Goal: Task Accomplishment & Management: Manage account settings

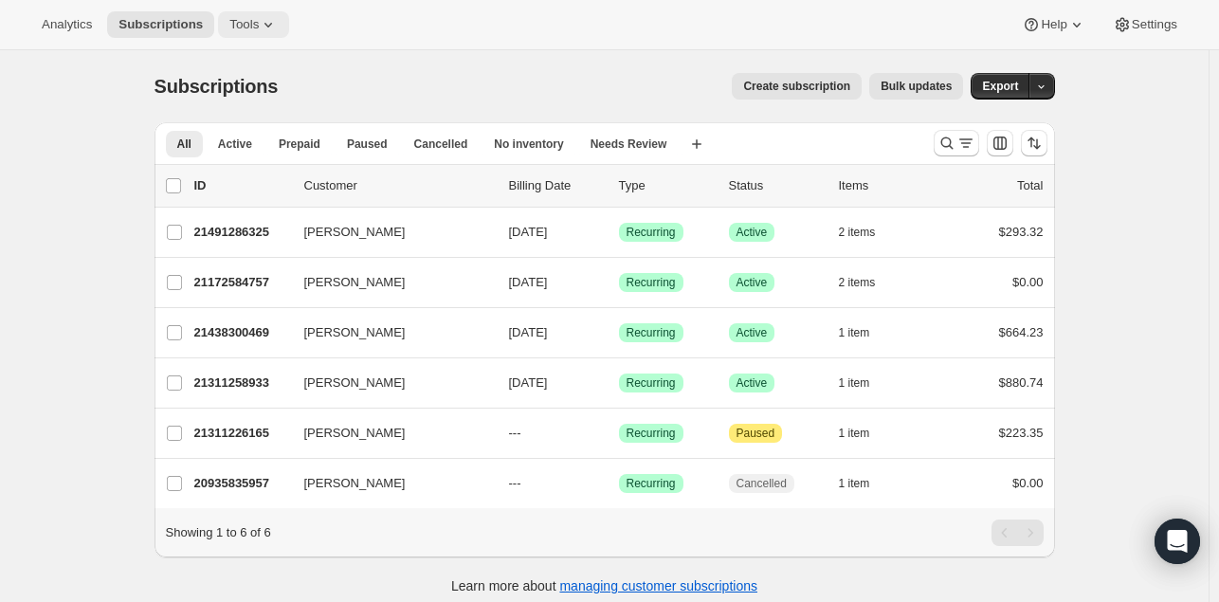
click at [249, 27] on span "Tools" at bounding box center [243, 24] width 29 height 15
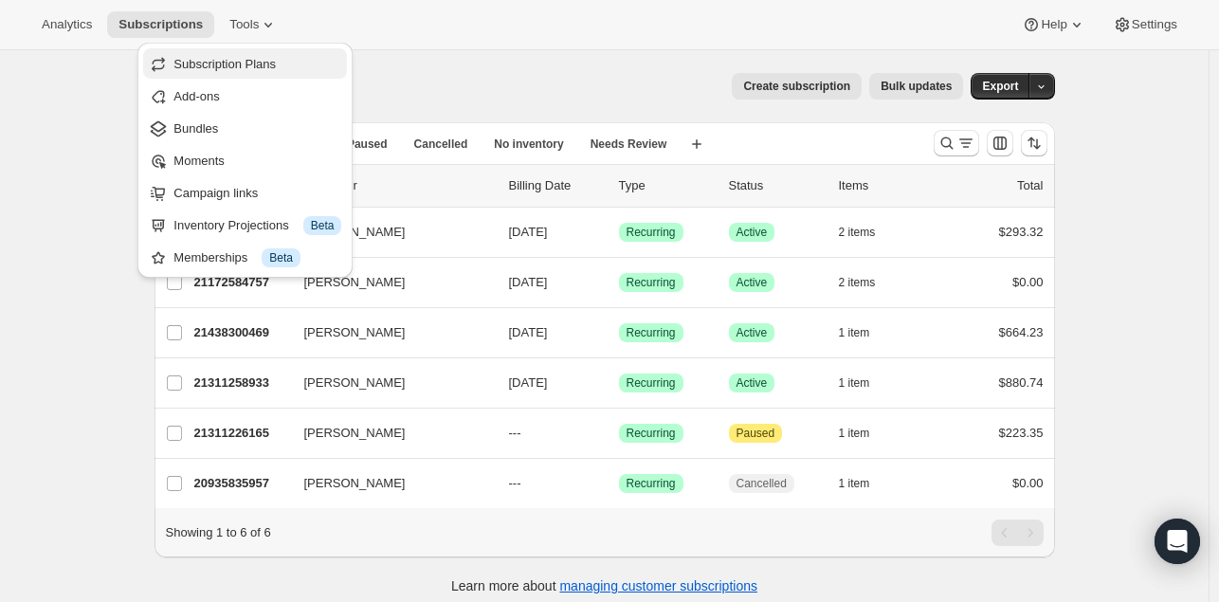
click at [272, 58] on span "Subscription Plans" at bounding box center [224, 64] width 102 height 14
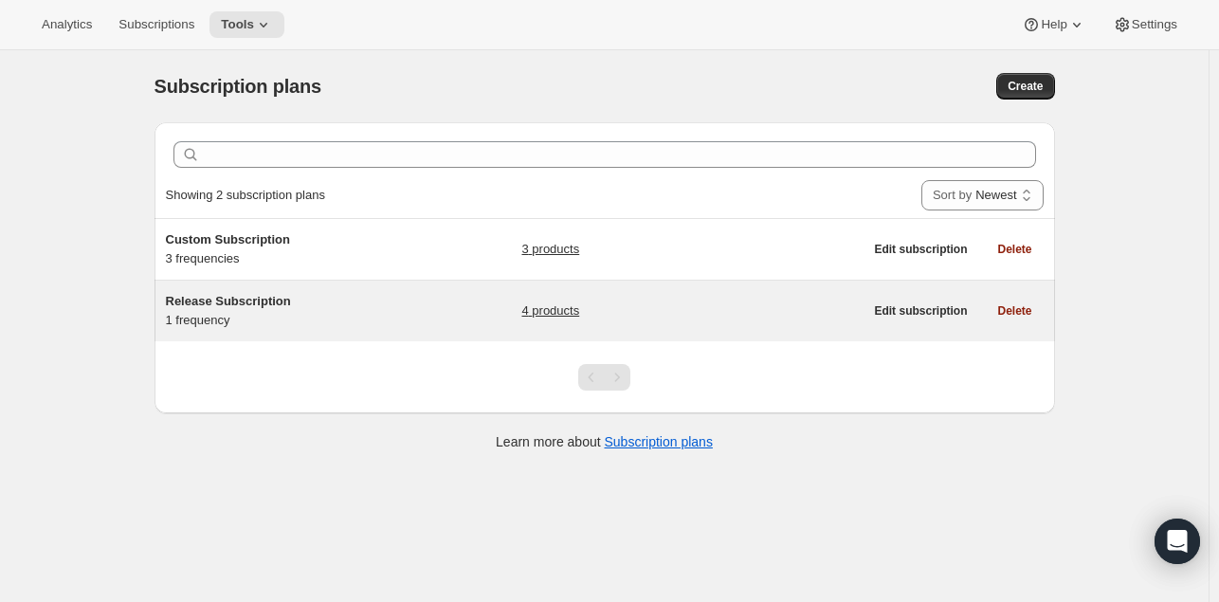
click at [238, 304] on span "Release Subscription" at bounding box center [228, 301] width 125 height 14
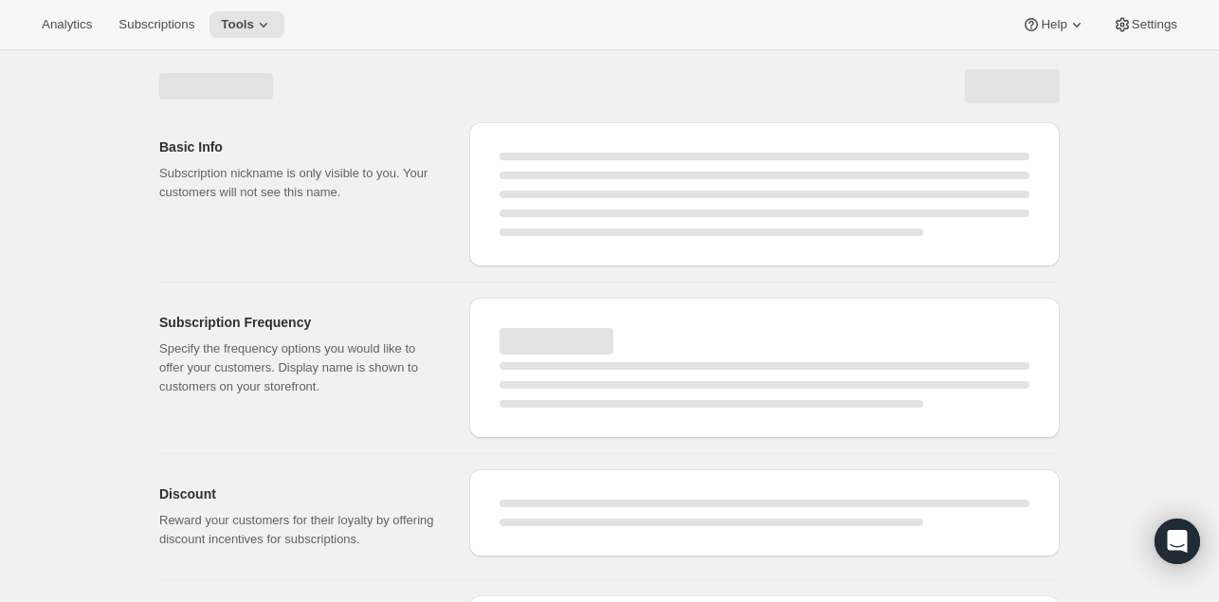
select select "WEEK"
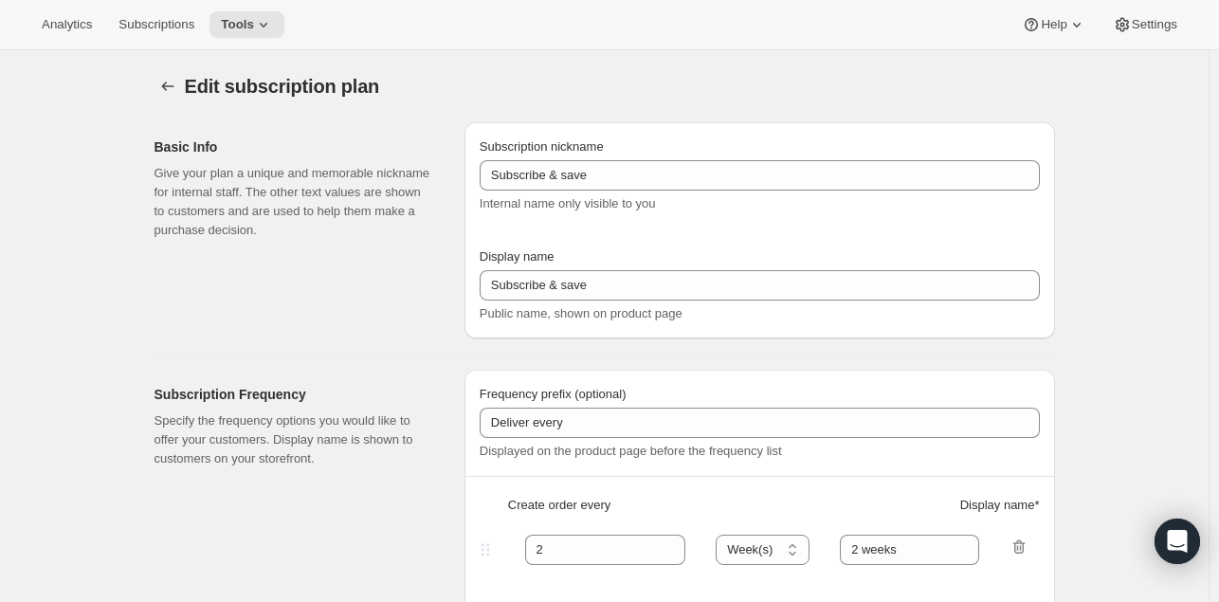
type input "Release Subscription"
type input "Delivered twice yearly"
type input "4"
select select "MONTH"
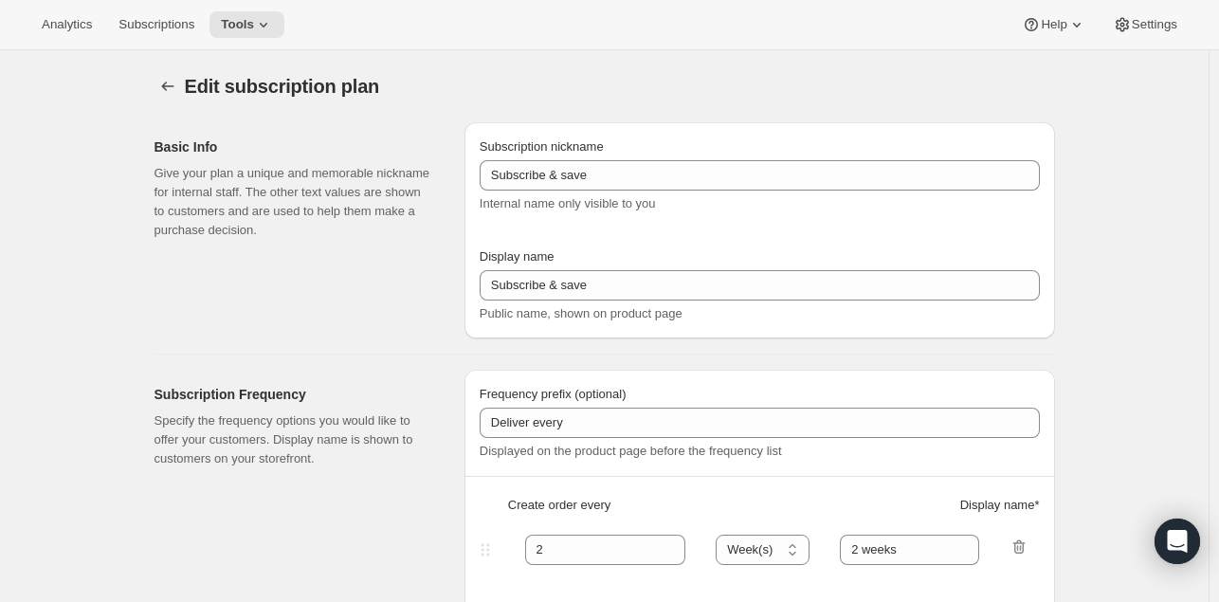
type input "(Jan, Jun)"
checkbox input "true"
select select "YEARDAY"
select select "6"
click at [67, 27] on span "Analytics" at bounding box center [67, 24] width 50 height 15
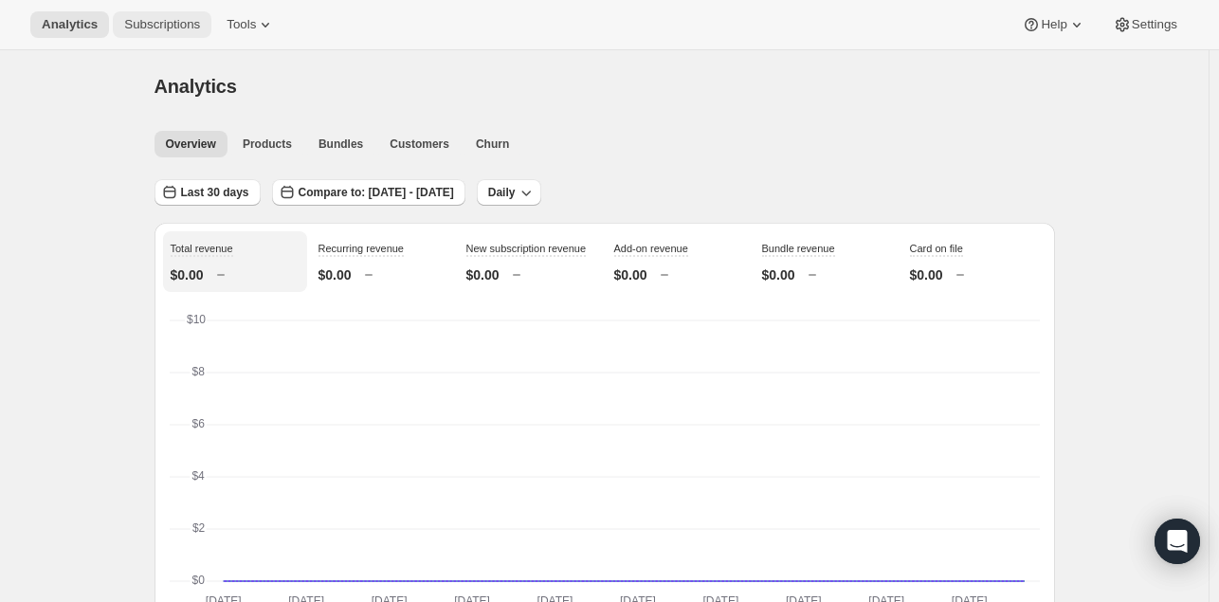
click at [152, 15] on button "Subscriptions" at bounding box center [162, 24] width 99 height 27
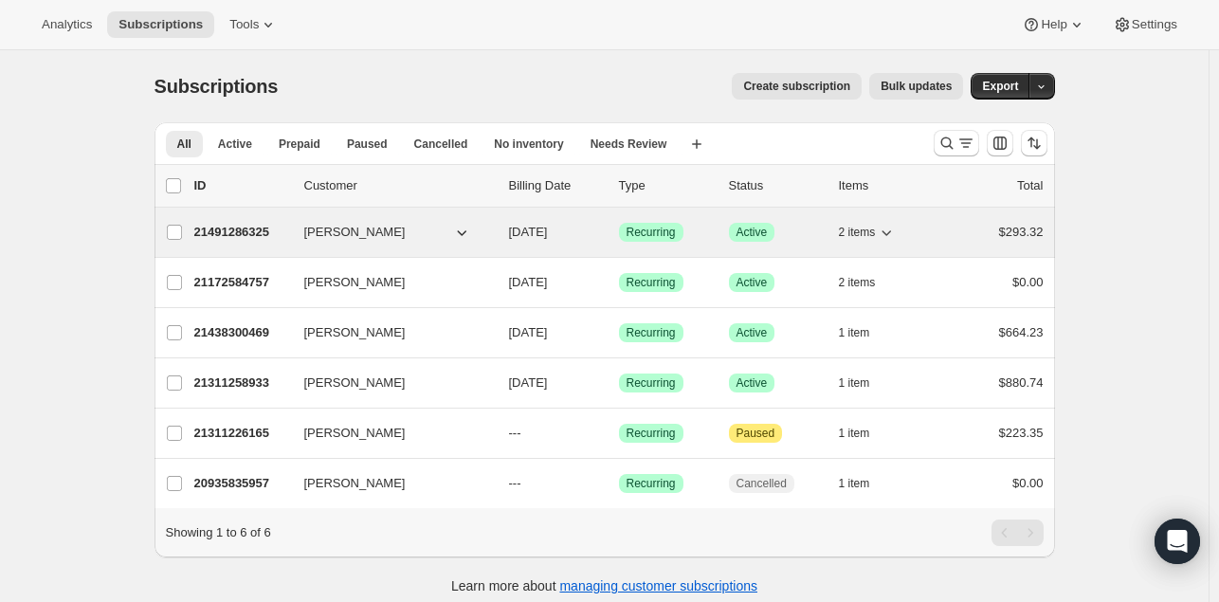
click at [246, 223] on p "21491286325" at bounding box center [241, 232] width 95 height 19
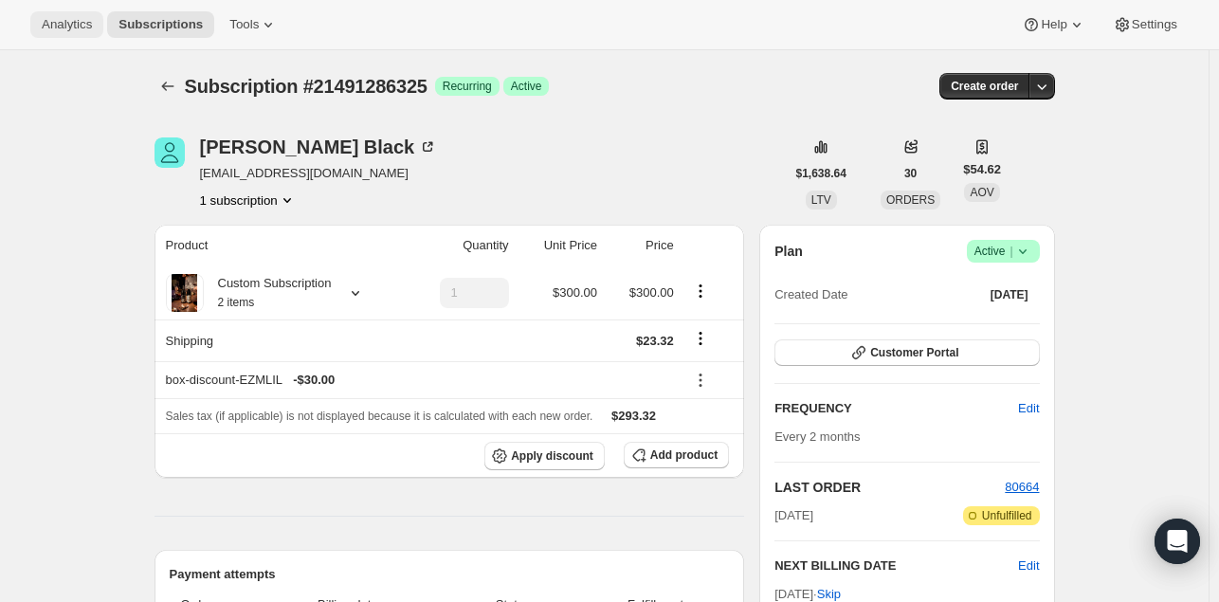
click at [64, 15] on button "Analytics" at bounding box center [66, 24] width 73 height 27
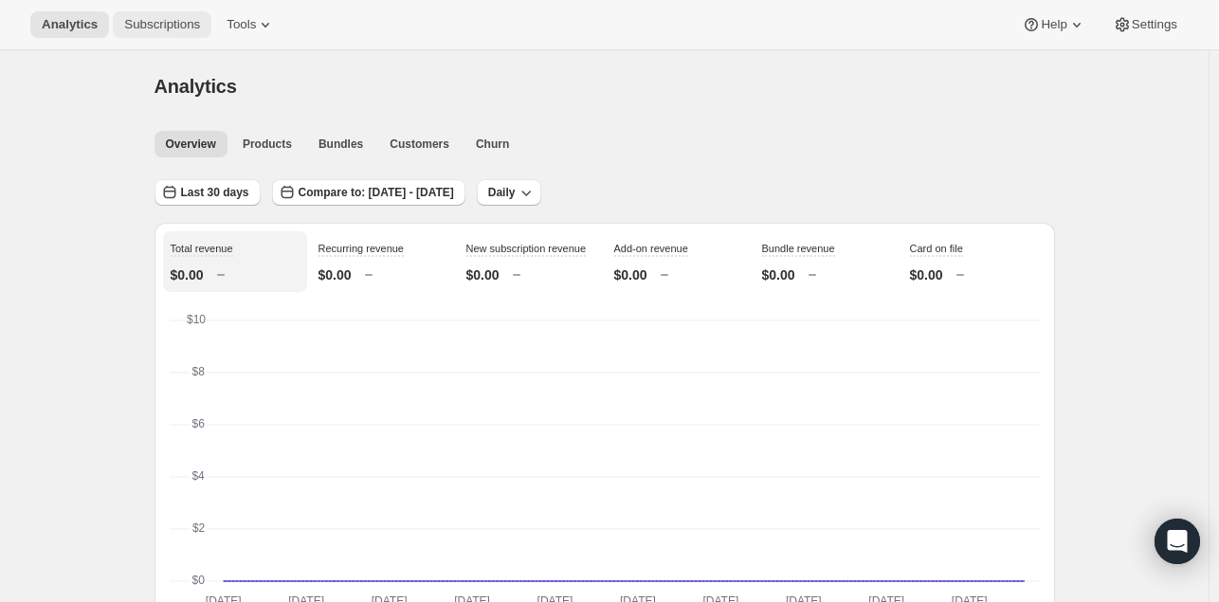
click at [167, 16] on button "Subscriptions" at bounding box center [162, 24] width 99 height 27
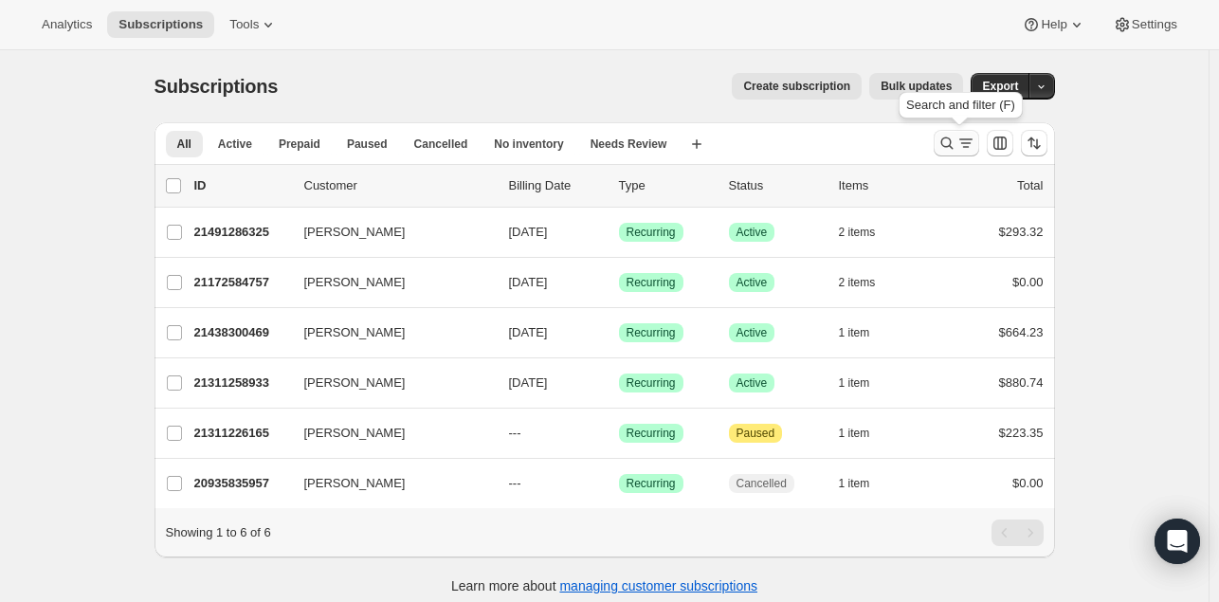
click at [949, 138] on icon "Search and filter results" at bounding box center [947, 143] width 19 height 19
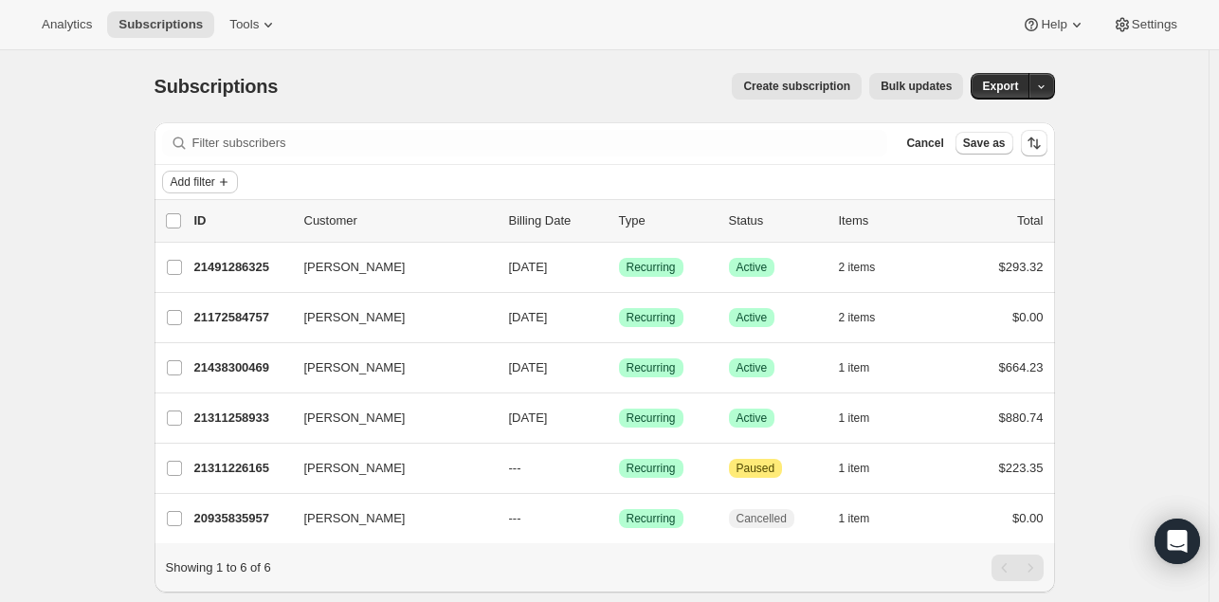
click at [221, 183] on icon "Add filter" at bounding box center [223, 181] width 15 height 15
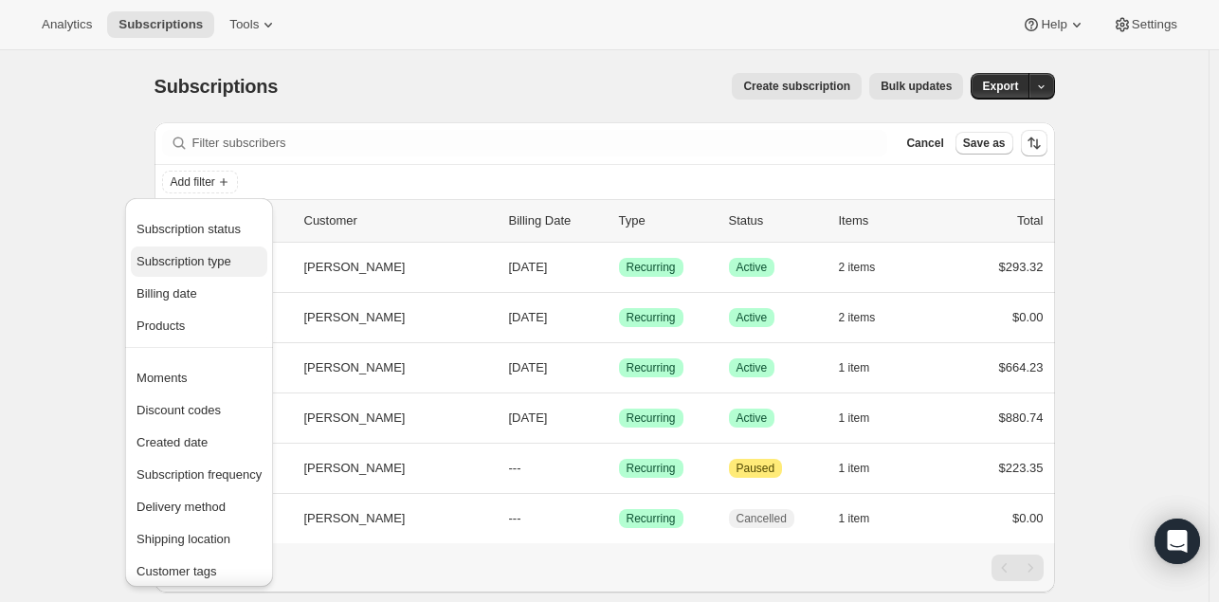
click at [238, 264] on span "Subscription type" at bounding box center [199, 261] width 125 height 19
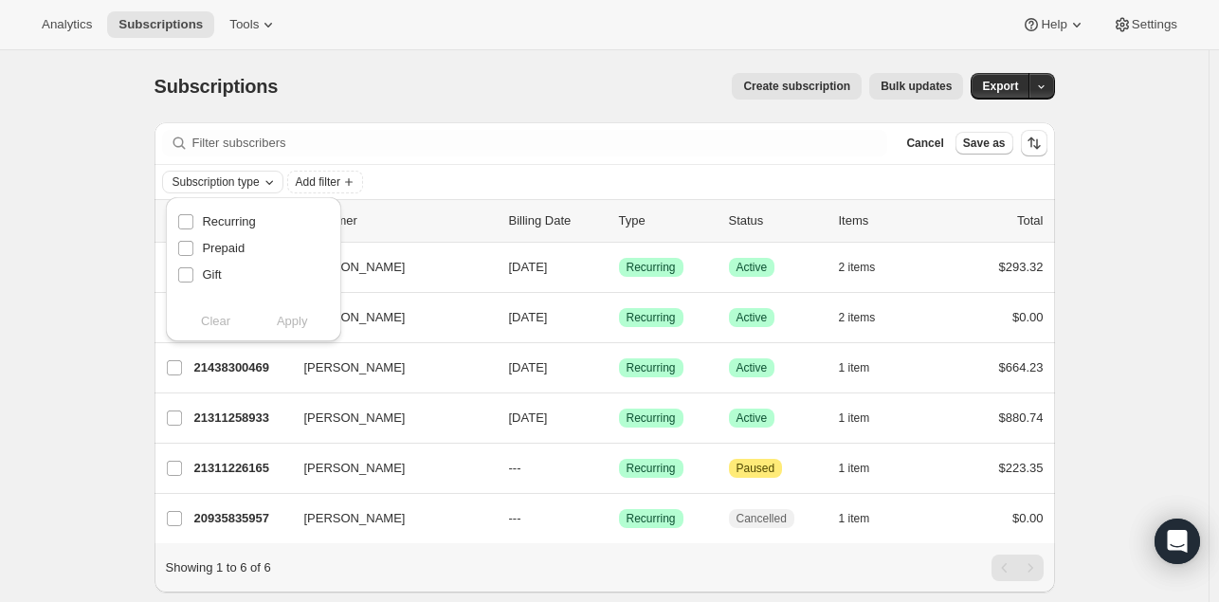
click at [228, 180] on span "Subscription type" at bounding box center [216, 181] width 87 height 15
click at [201, 330] on div "Clear Apply" at bounding box center [253, 321] width 153 height 19
click at [219, 314] on div "Clear Apply" at bounding box center [253, 321] width 153 height 19
click at [328, 180] on span "Add filter" at bounding box center [318, 181] width 45 height 15
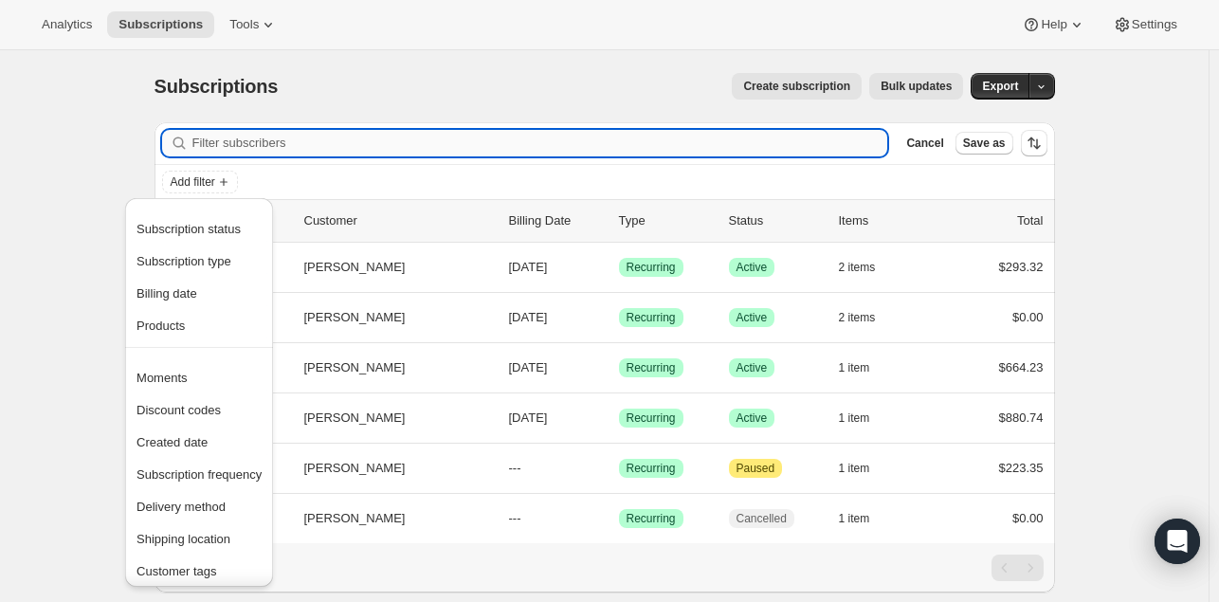
click at [273, 139] on input "Filter subscribers" at bounding box center [540, 143] width 696 height 27
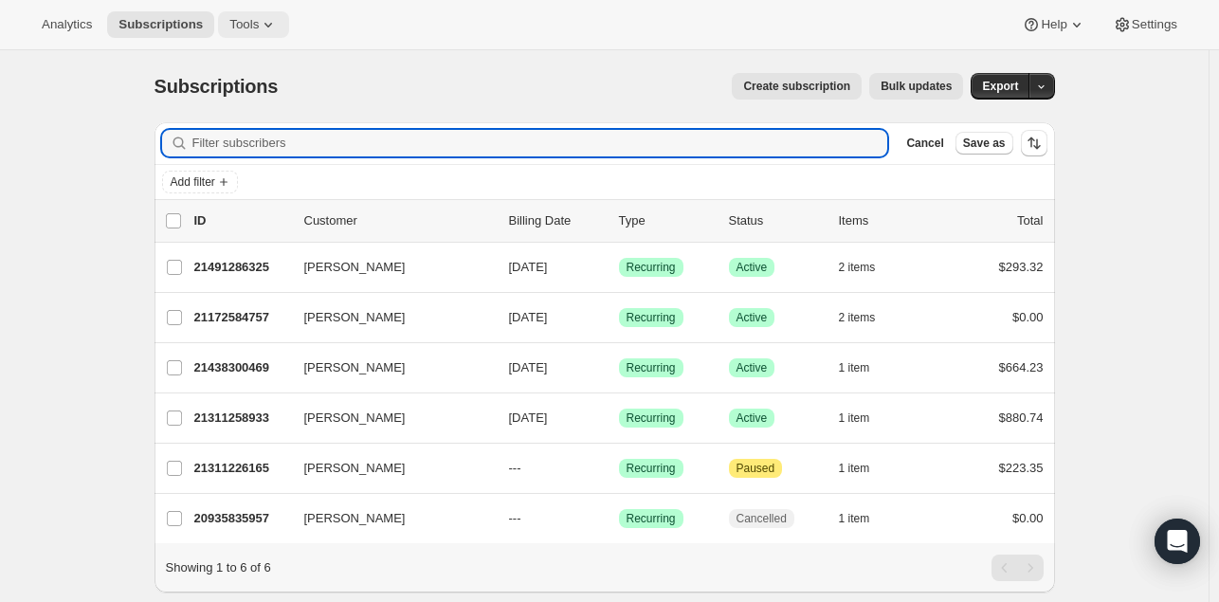
click at [246, 11] on button "Tools" at bounding box center [253, 24] width 71 height 27
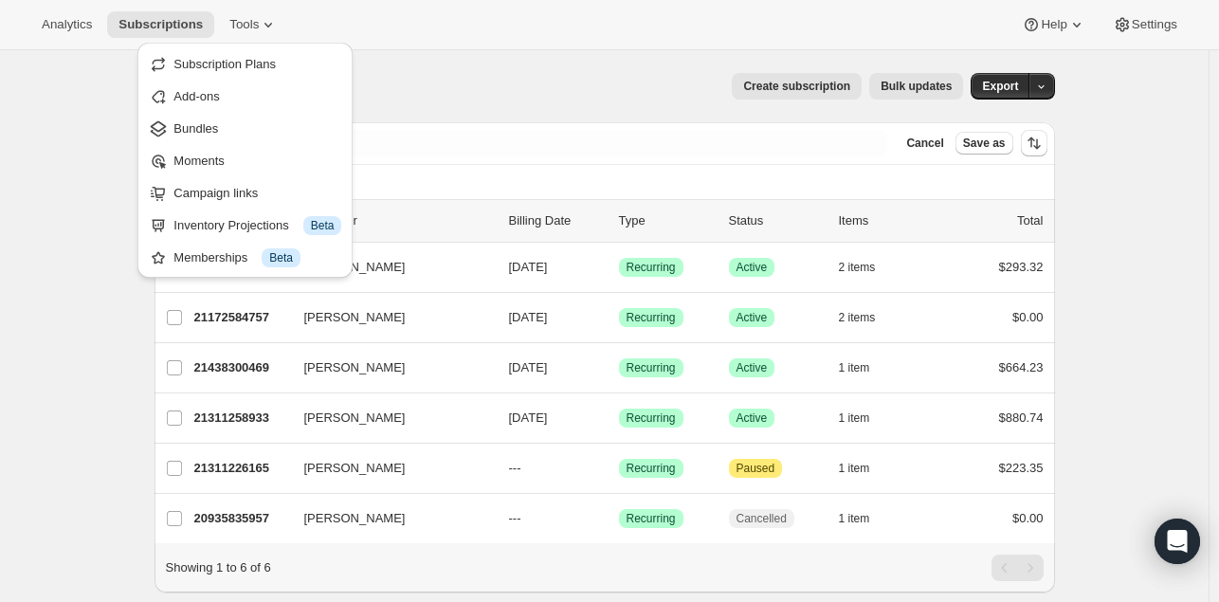
click at [300, 11] on div "Analytics Subscriptions Tools Help Settings" at bounding box center [609, 25] width 1219 height 50
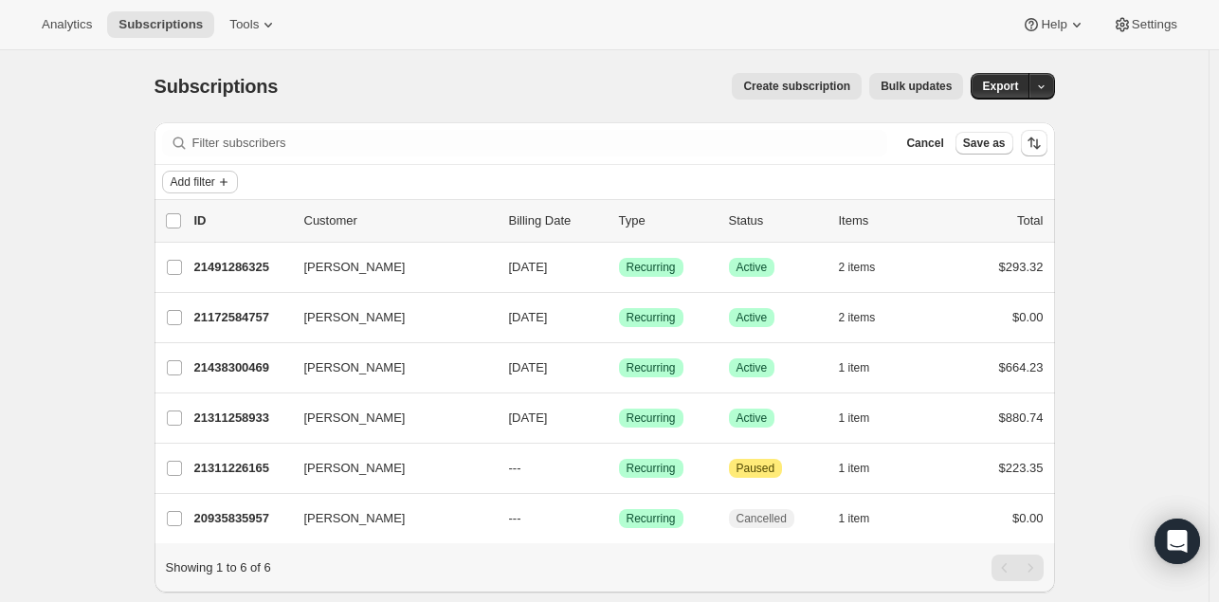
click at [231, 178] on icon "Add filter" at bounding box center [223, 181] width 15 height 15
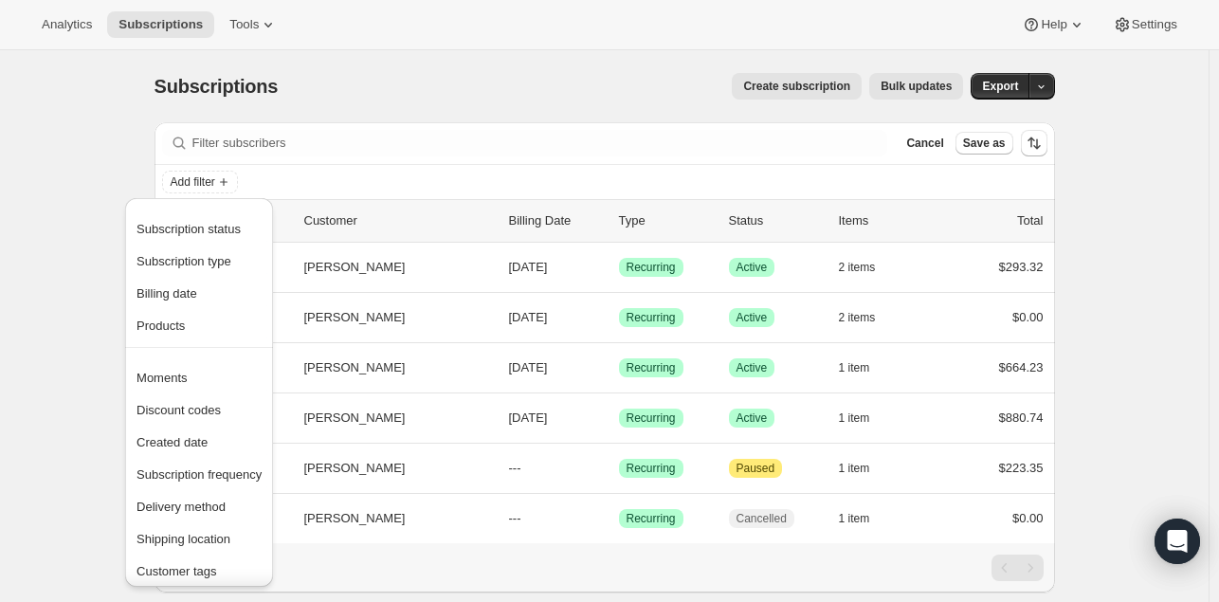
click at [380, 199] on ul "list header ID Customer Billing Date Type Status Items Total [PERSON_NAME] 2149…" at bounding box center [605, 371] width 901 height 344
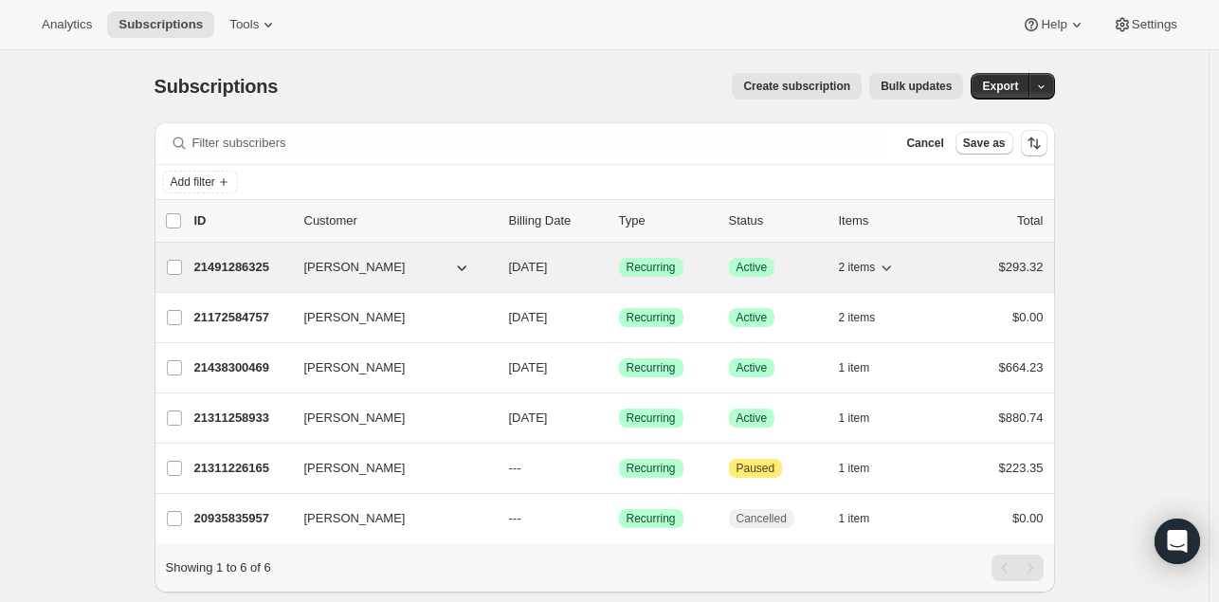
click at [257, 265] on p "21491286325" at bounding box center [241, 267] width 95 height 19
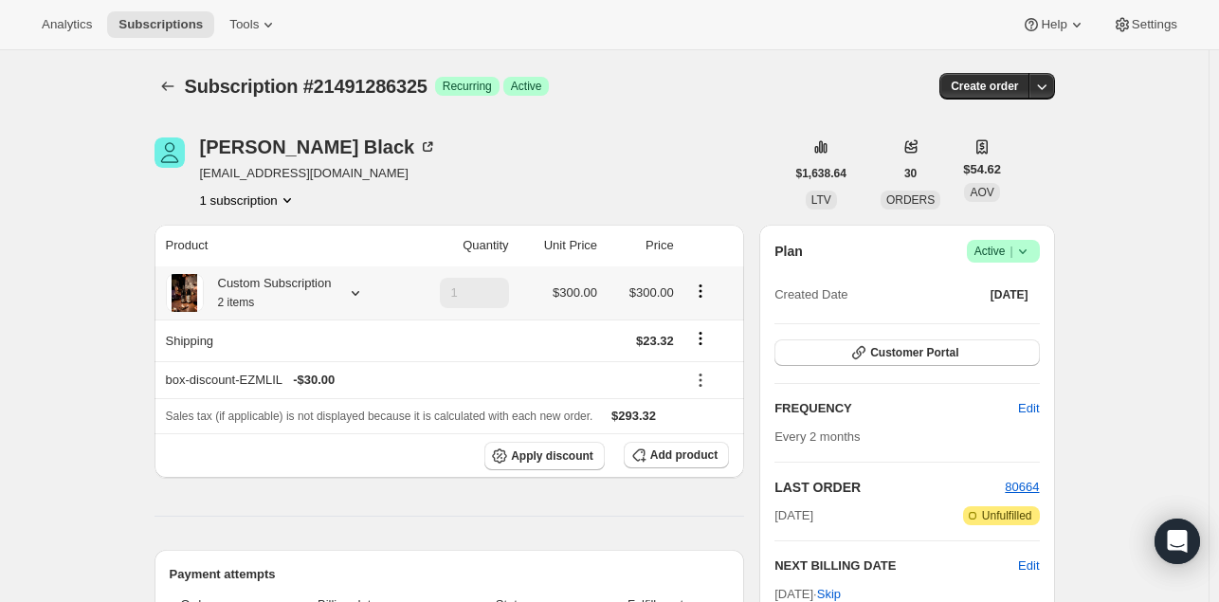
click at [354, 295] on icon at bounding box center [355, 292] width 19 height 19
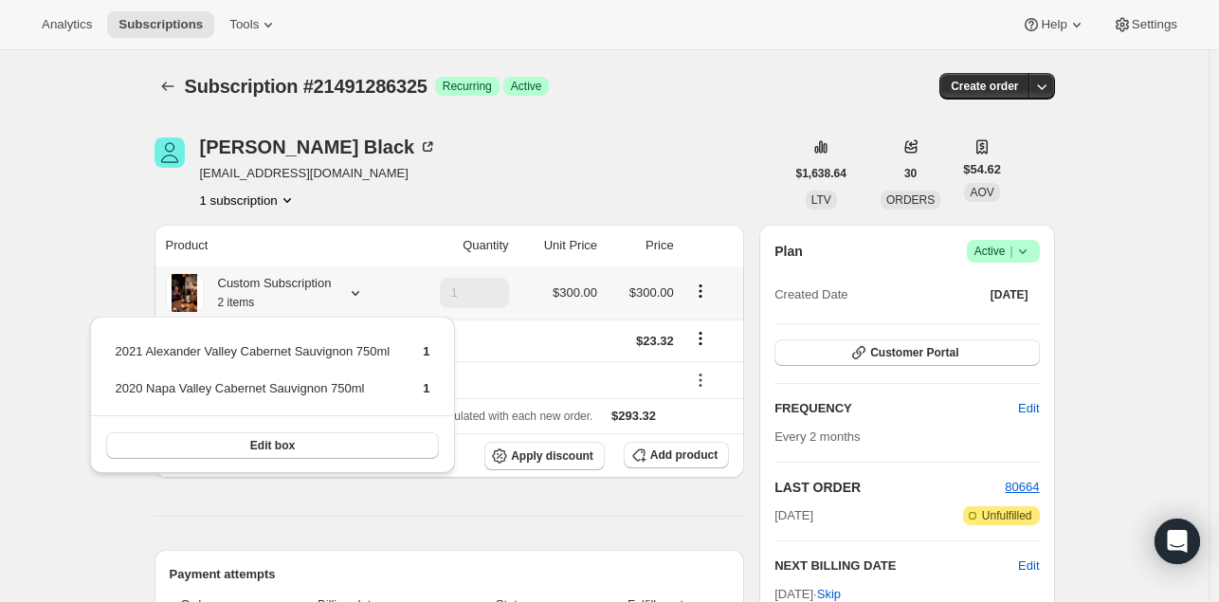
click at [354, 295] on icon at bounding box center [355, 292] width 19 height 19
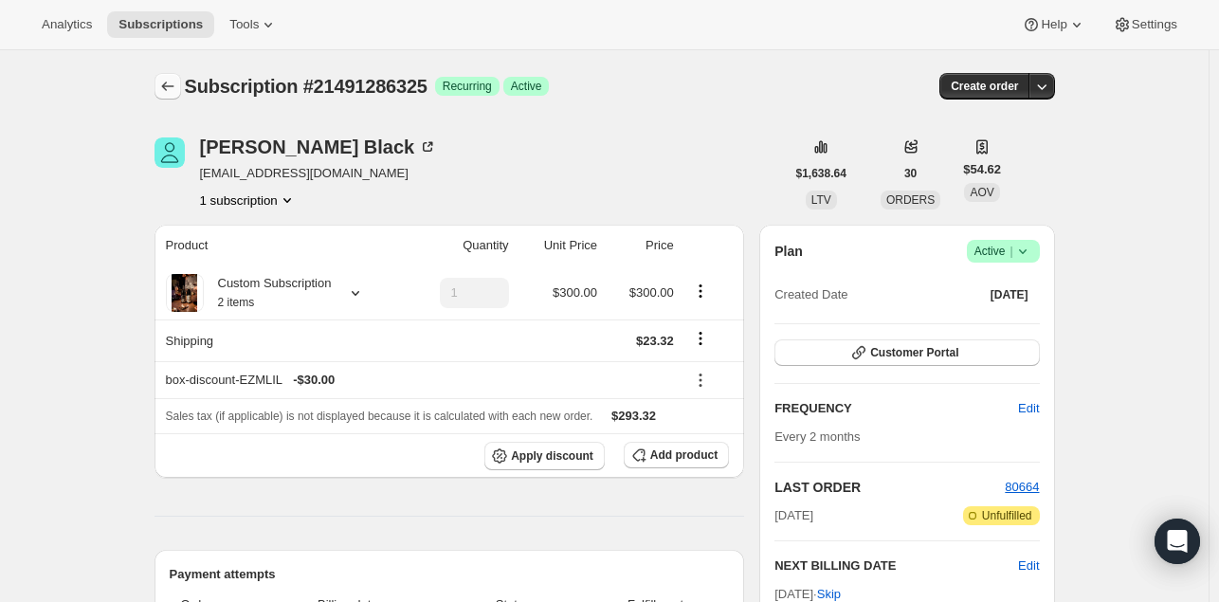
click at [169, 74] on button "Subscriptions" at bounding box center [168, 86] width 27 height 27
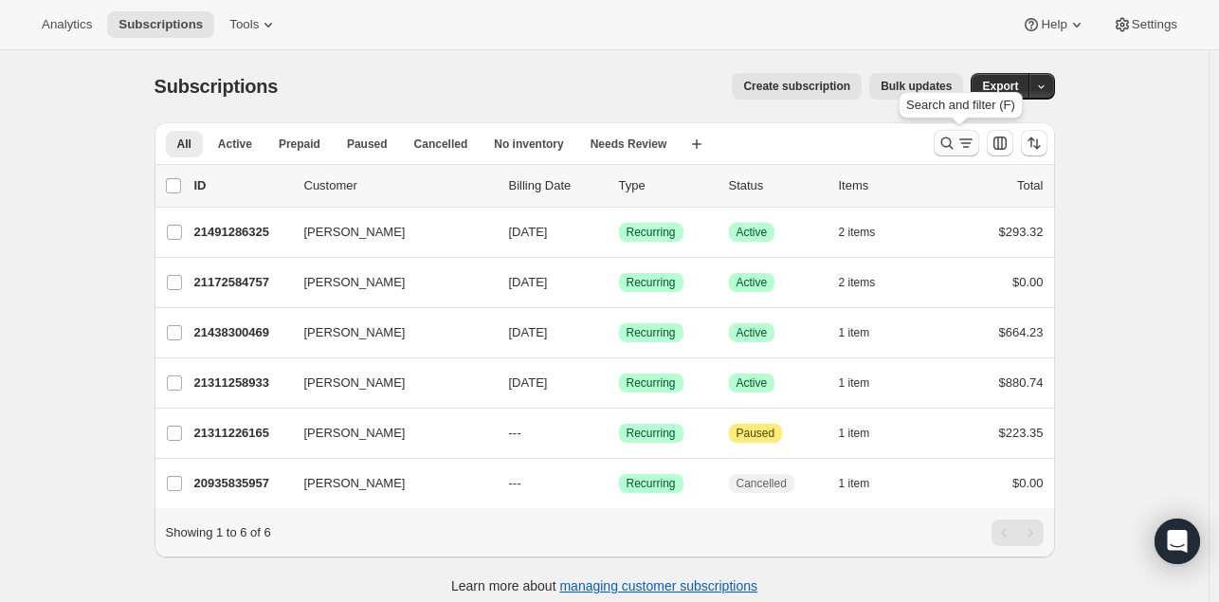
click at [960, 141] on icon "Search and filter results" at bounding box center [966, 143] width 19 height 19
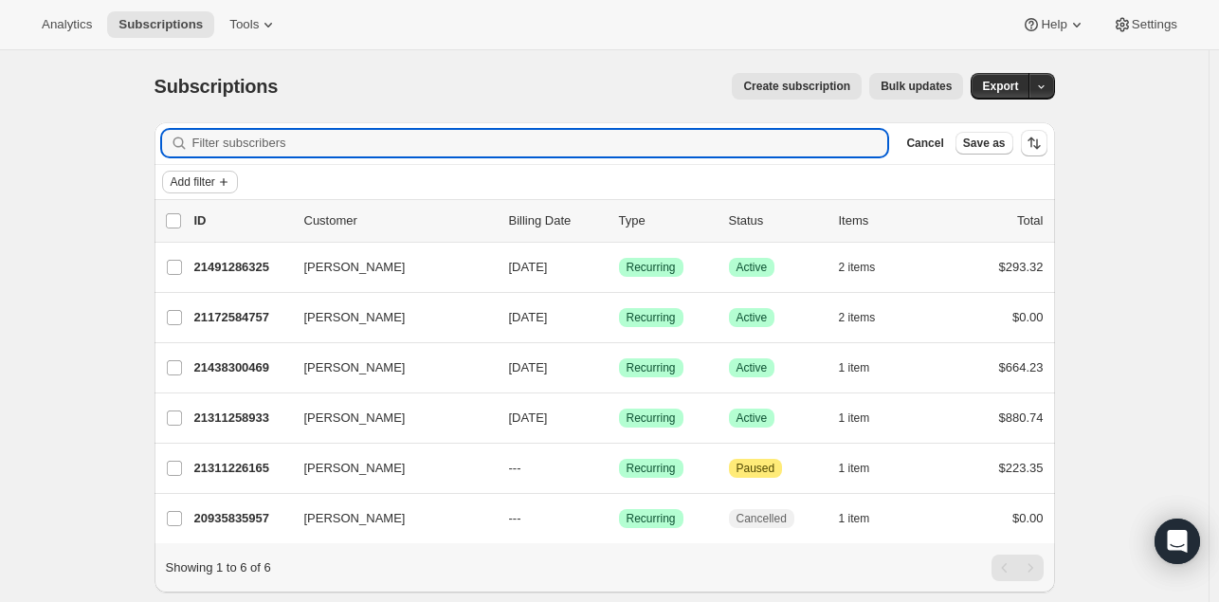
click at [238, 186] on button "Add filter" at bounding box center [200, 182] width 76 height 23
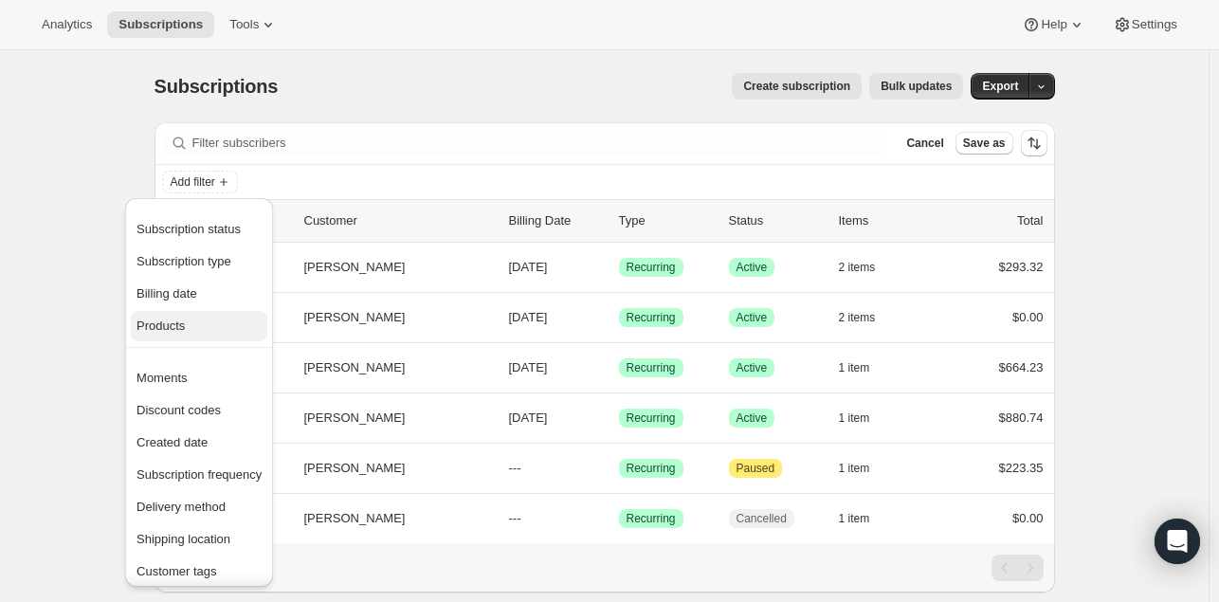
click at [222, 322] on span "Products" at bounding box center [199, 326] width 125 height 19
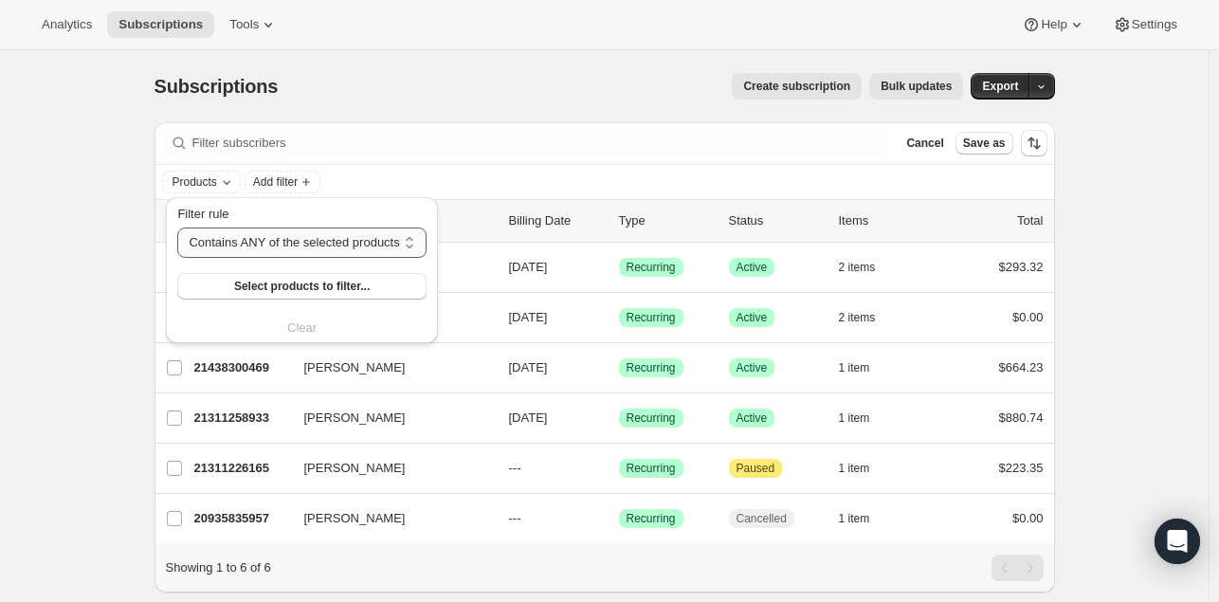
click at [303, 237] on select "Contains ANY of the selected products Contains ALL of the selected products Con…" at bounding box center [301, 243] width 248 height 30
click at [300, 292] on span "Select products to filter..." at bounding box center [302, 286] width 136 height 15
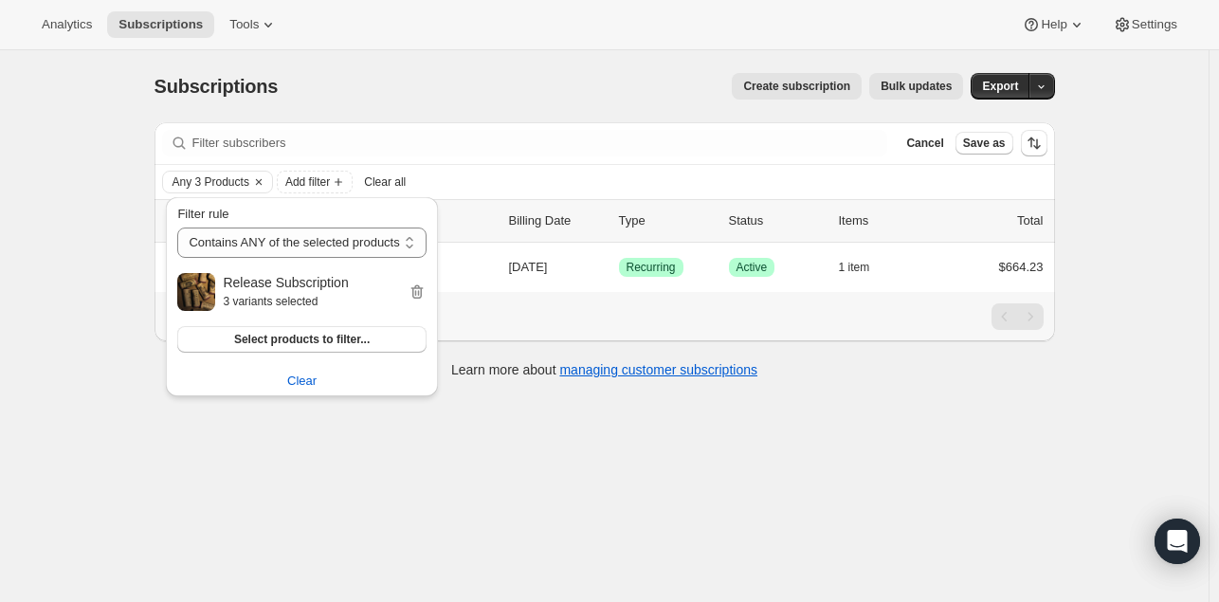
click at [508, 95] on div "Create subscription Bulk updates" at bounding box center [632, 86] width 663 height 27
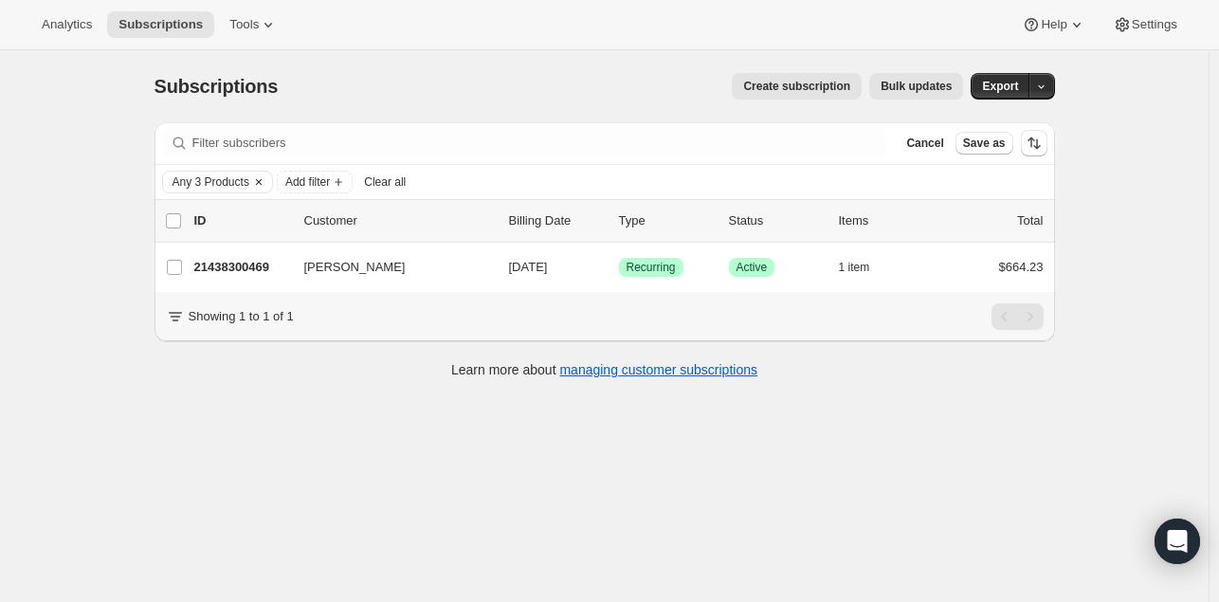
click at [265, 180] on icon "Clear" at bounding box center [258, 181] width 15 height 15
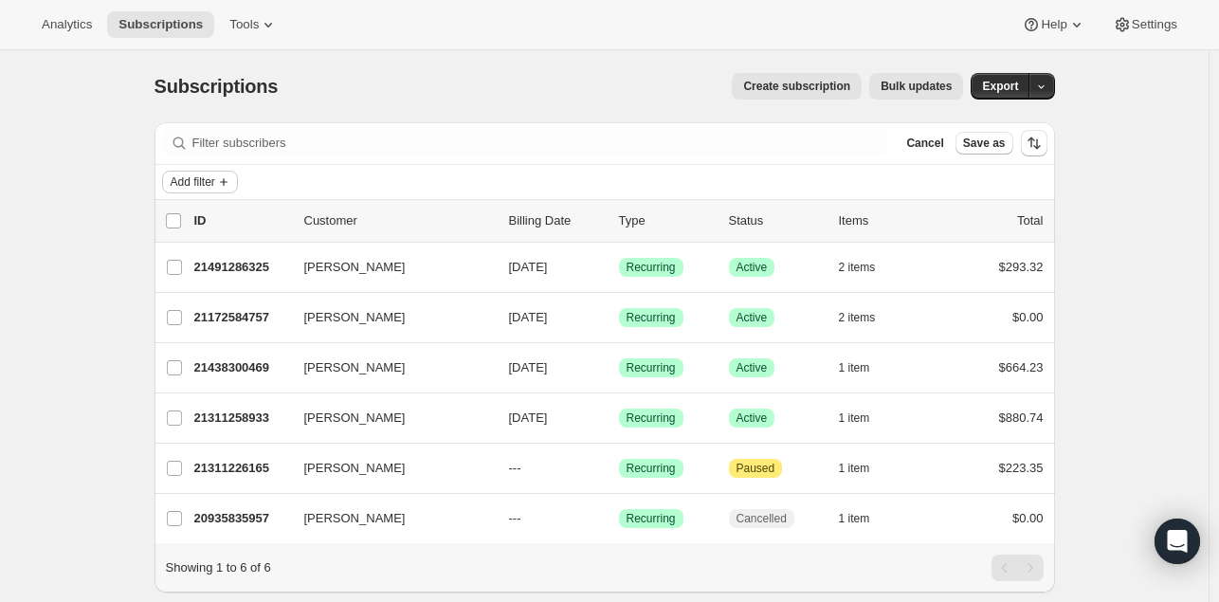
click at [208, 178] on span "Add filter" at bounding box center [193, 181] width 45 height 15
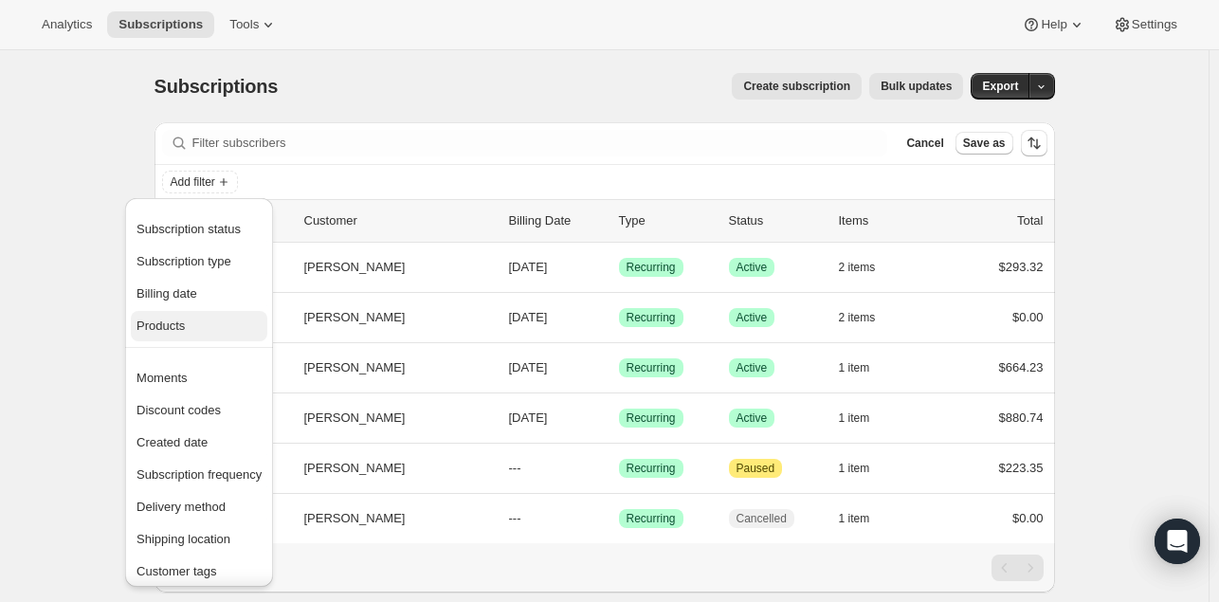
click at [194, 320] on span "Products" at bounding box center [199, 326] width 125 height 19
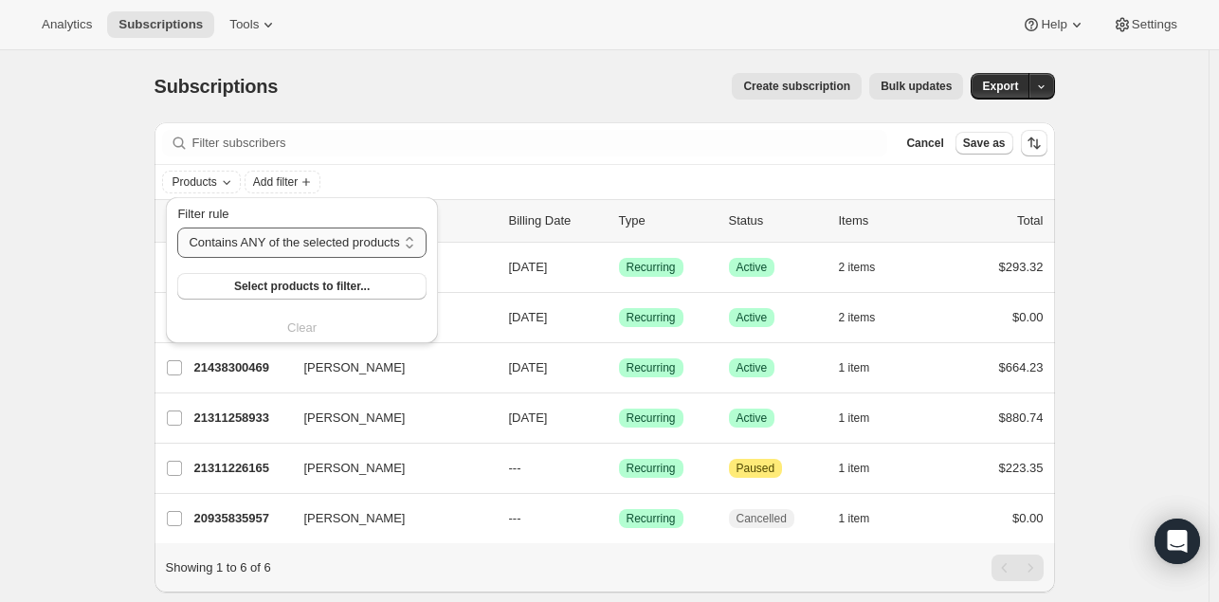
click at [340, 234] on select "Contains ANY of the selected products Contains ALL of the selected products Con…" at bounding box center [301, 243] width 248 height 30
click at [336, 282] on span "Select products to filter..." at bounding box center [302, 286] width 136 height 15
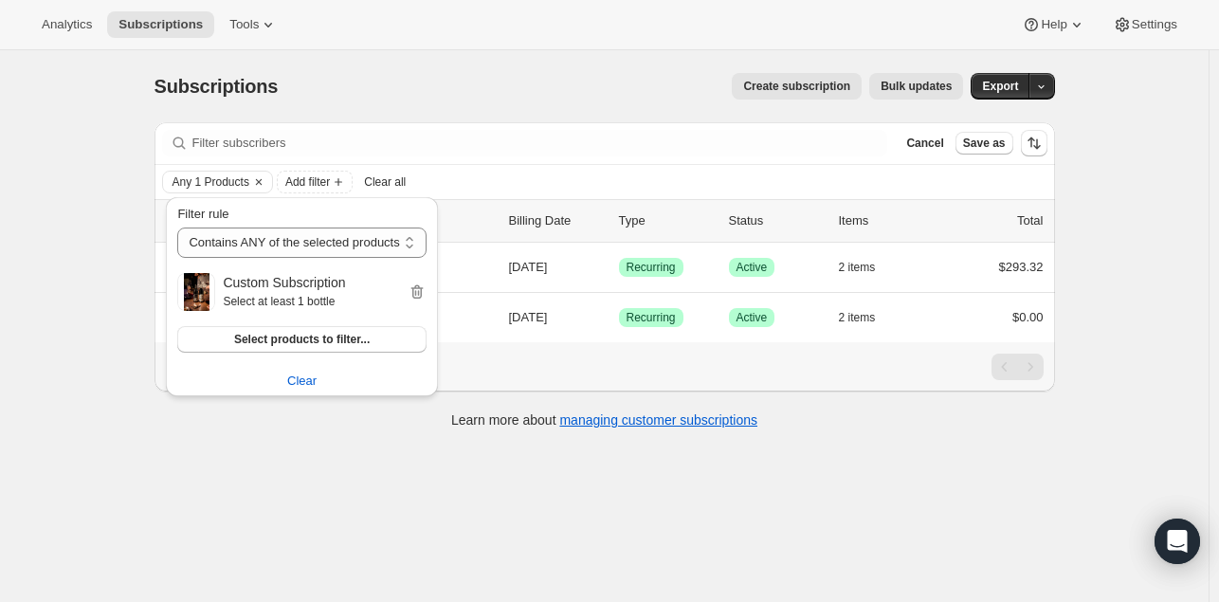
click at [486, 112] on div "Subscriptions. This page is ready Subscriptions Create subscription Bulk update…" at bounding box center [605, 86] width 901 height 72
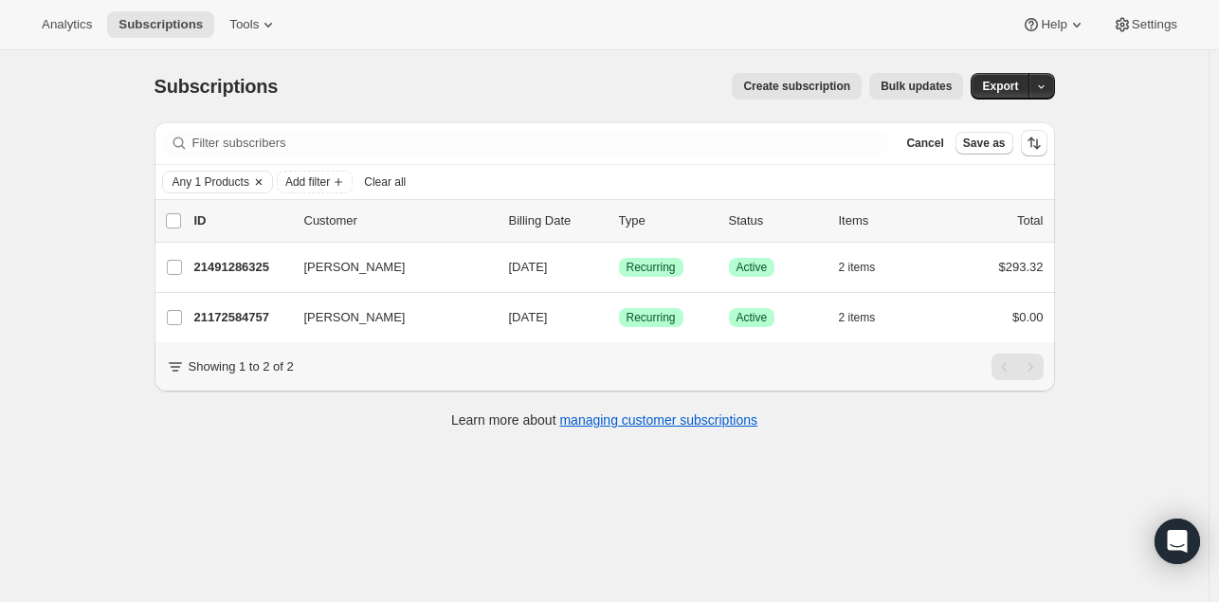
click at [262, 177] on icon "Clear" at bounding box center [258, 181] width 15 height 15
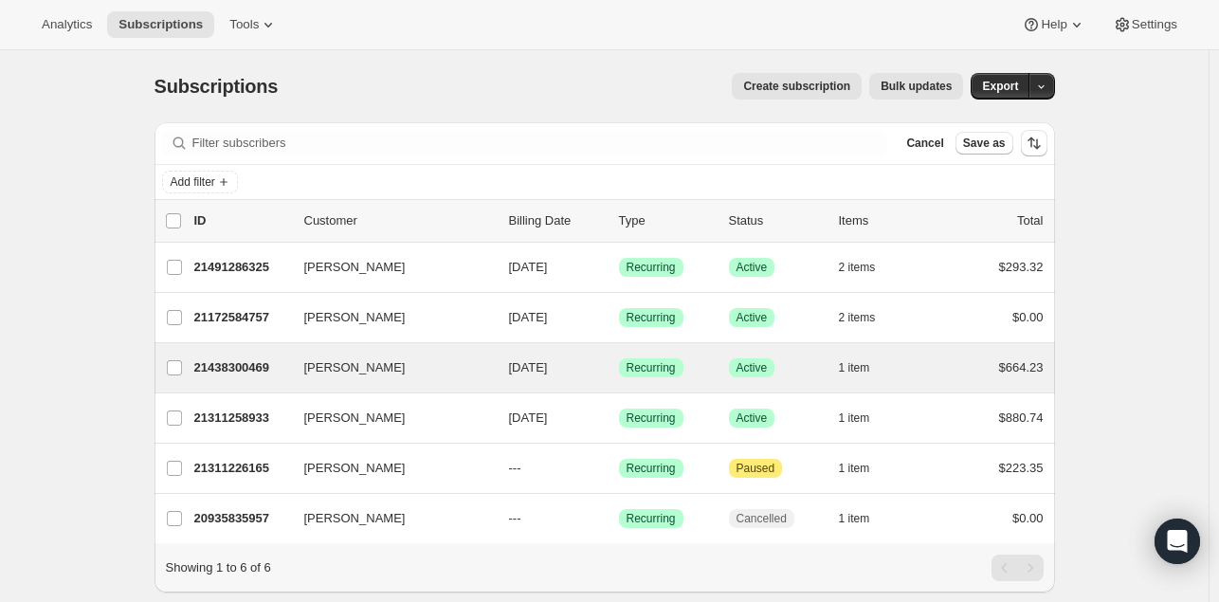
scroll to position [60, 0]
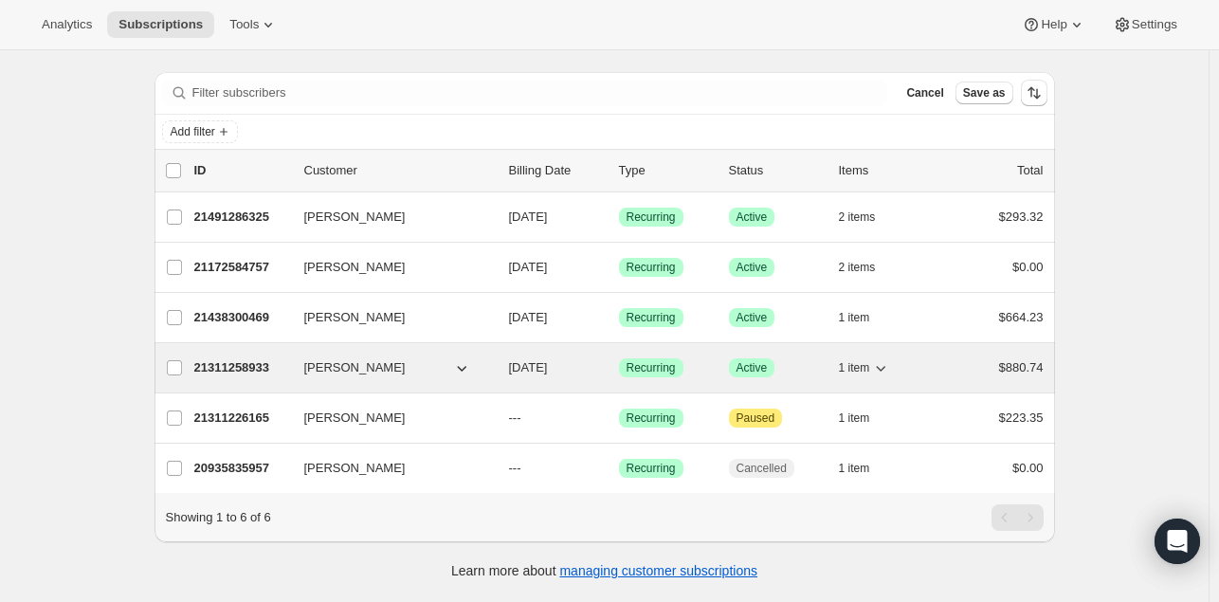
click at [240, 358] on p "21311258933" at bounding box center [241, 367] width 95 height 19
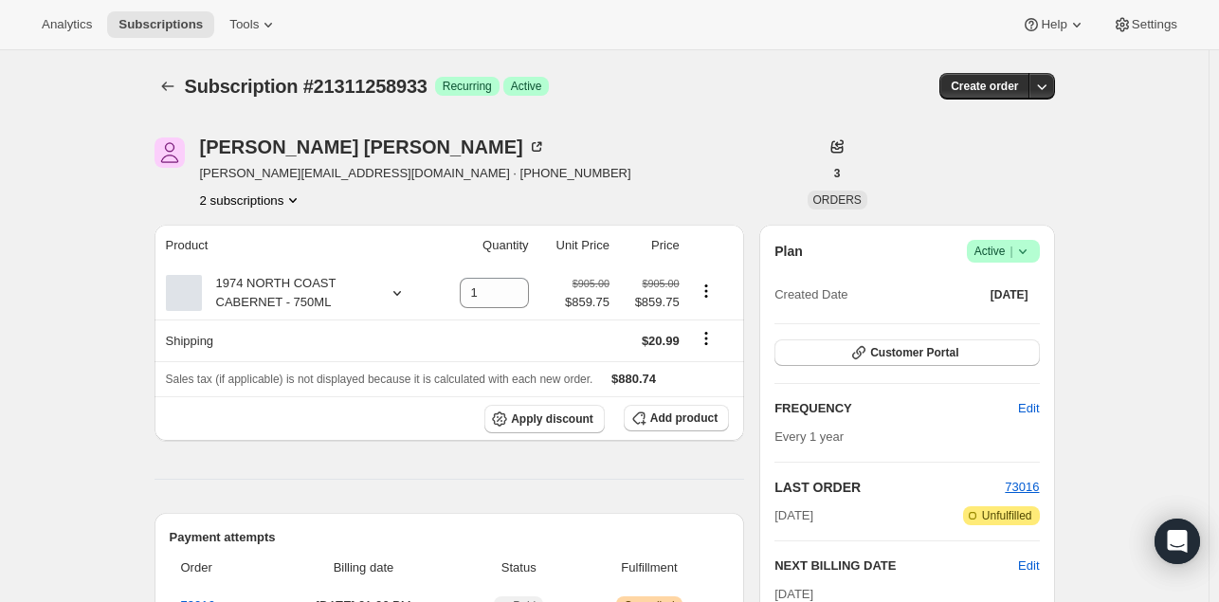
click at [282, 200] on button "2 subscriptions" at bounding box center [251, 200] width 103 height 19
click at [162, 80] on icon "Subscriptions" at bounding box center [167, 86] width 19 height 19
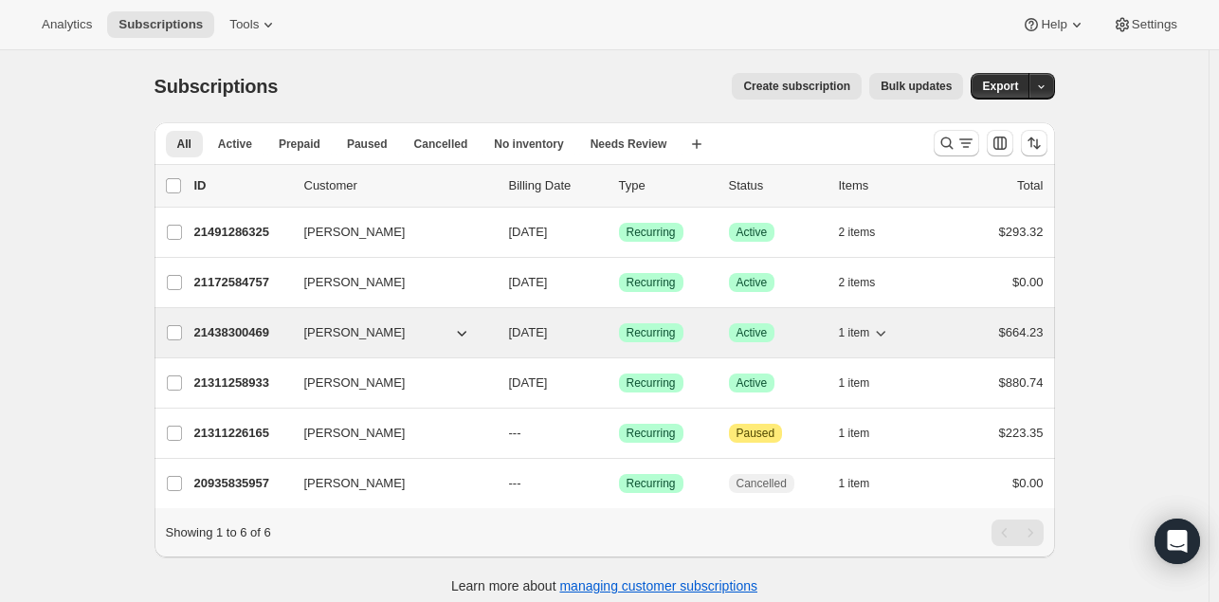
click at [255, 333] on p "21438300469" at bounding box center [241, 332] width 95 height 19
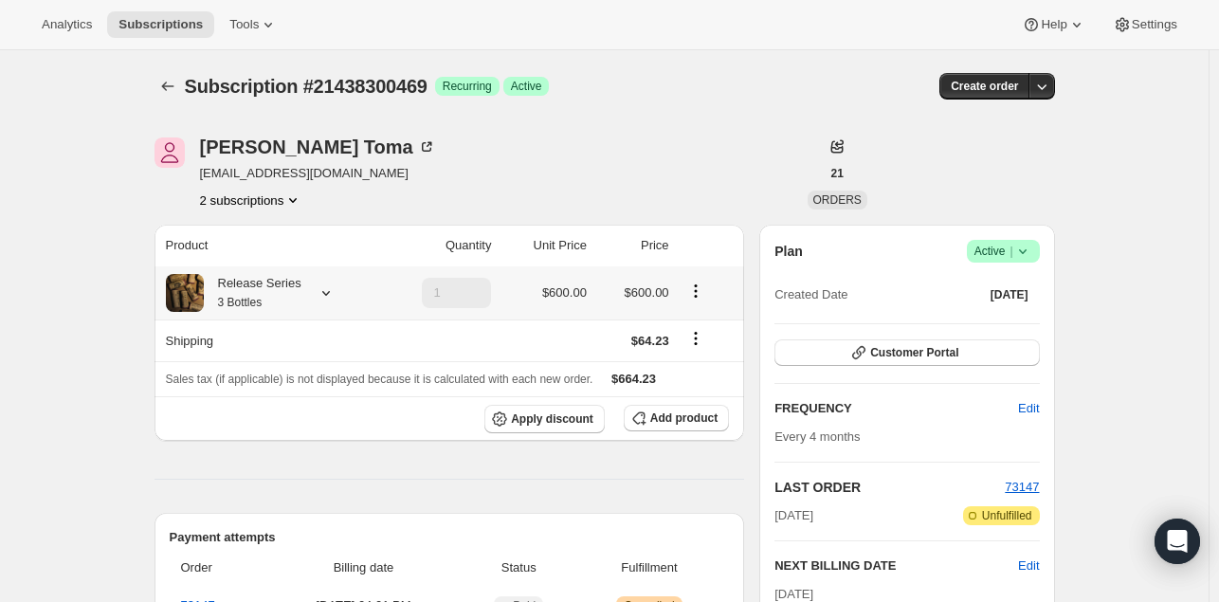
click at [324, 288] on icon at bounding box center [326, 292] width 19 height 19
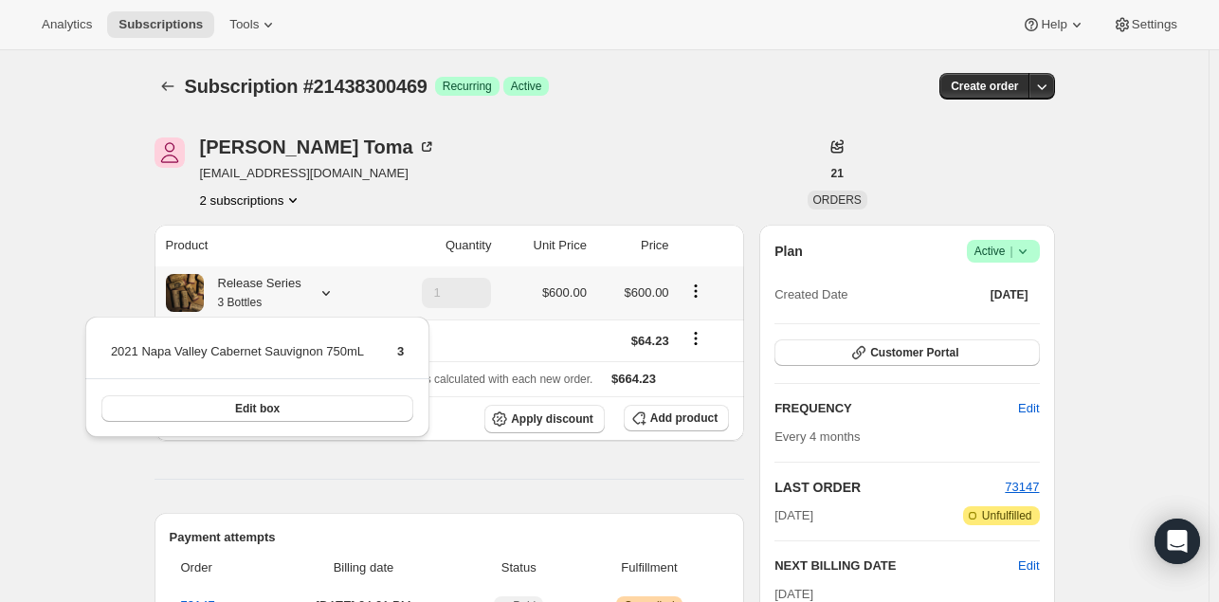
click at [324, 288] on icon at bounding box center [326, 292] width 19 height 19
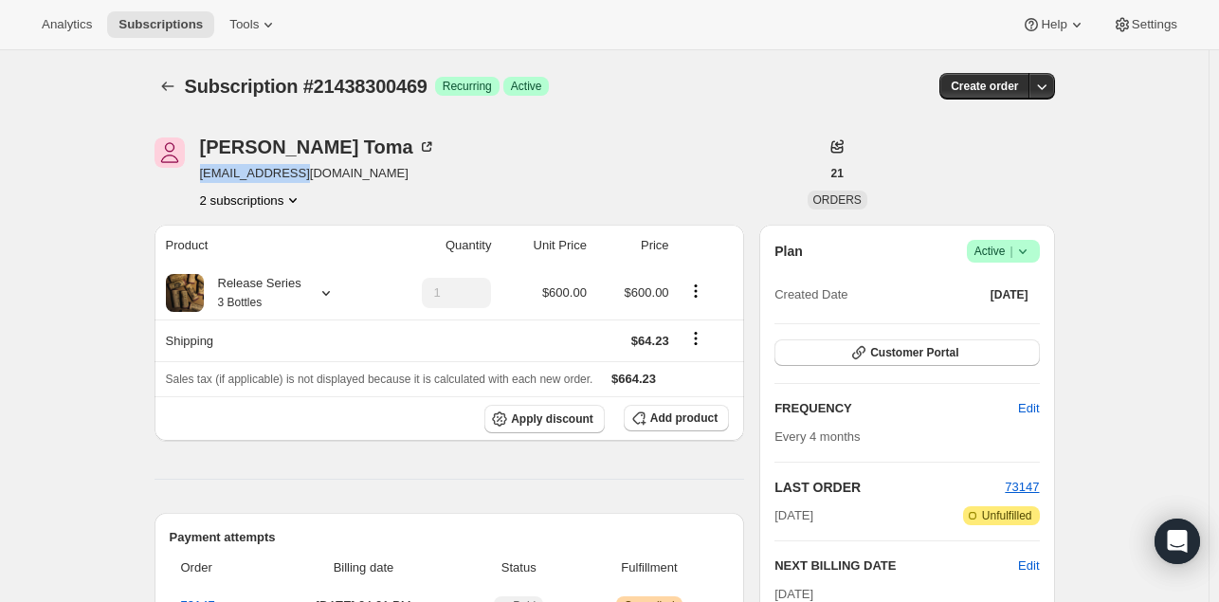
drag, startPoint x: 269, startPoint y: 170, endPoint x: 205, endPoint y: 169, distance: 64.5
click at [205, 169] on span "[EMAIL_ADDRESS][DOMAIN_NAME]" at bounding box center [318, 173] width 236 height 19
copy span "[EMAIL_ADDRESS][DOMAIN_NAME]"
click at [417, 147] on icon at bounding box center [426, 146] width 19 height 19
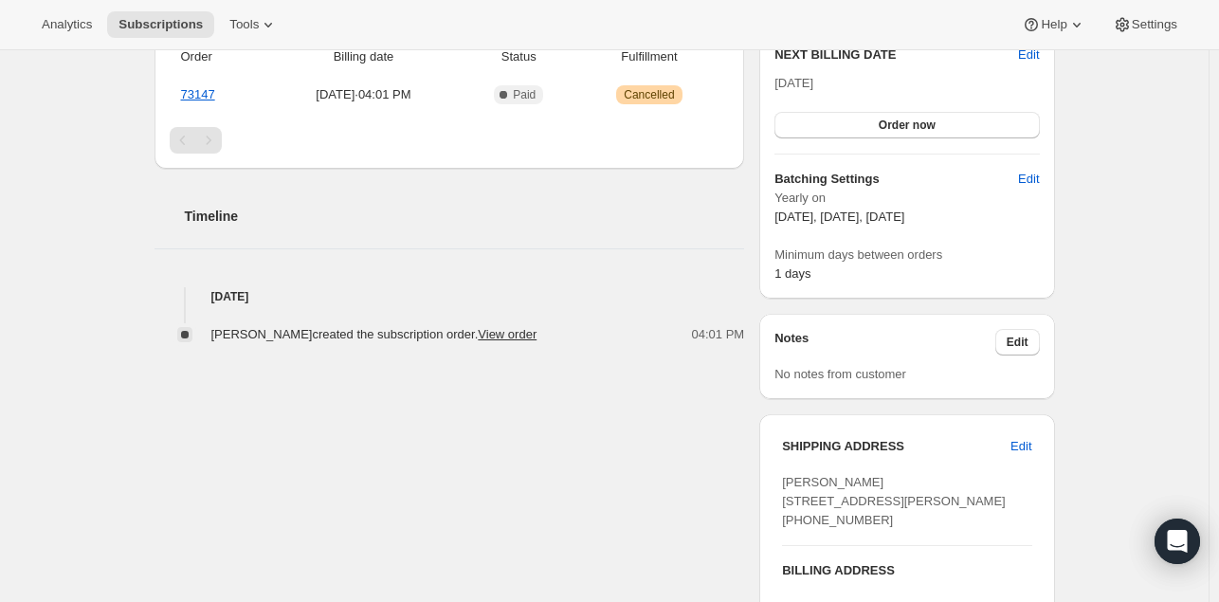
scroll to position [512, 0]
click at [199, 94] on link "73147" at bounding box center [198, 93] width 34 height 14
